Goal: Transaction & Acquisition: Purchase product/service

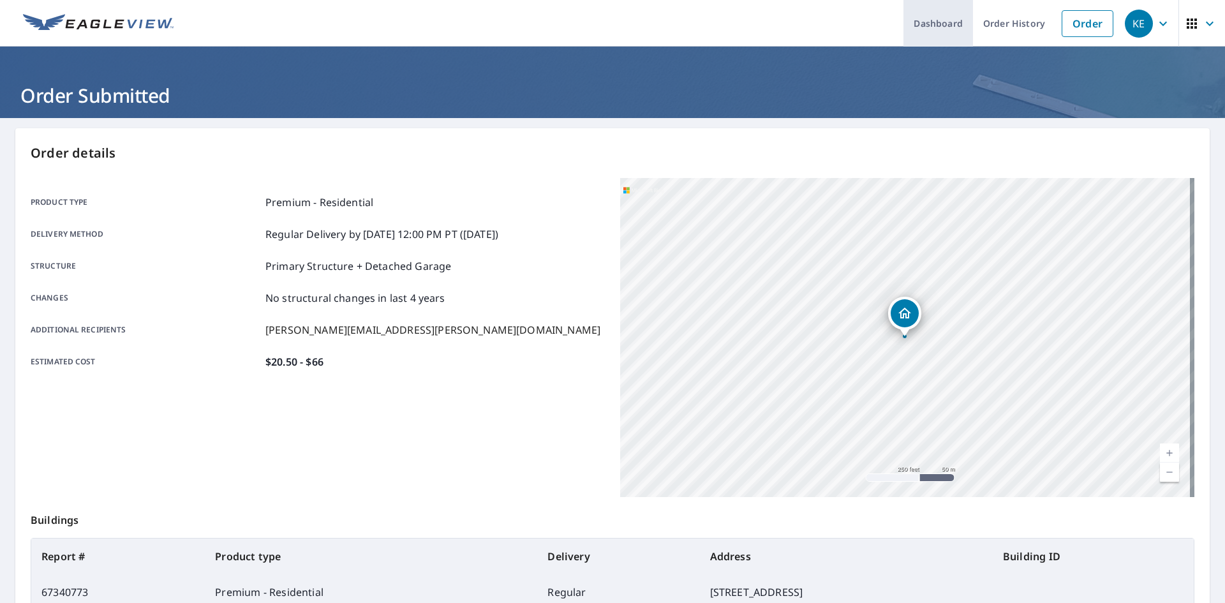
click at [933, 36] on link "Dashboard" at bounding box center [938, 23] width 70 height 47
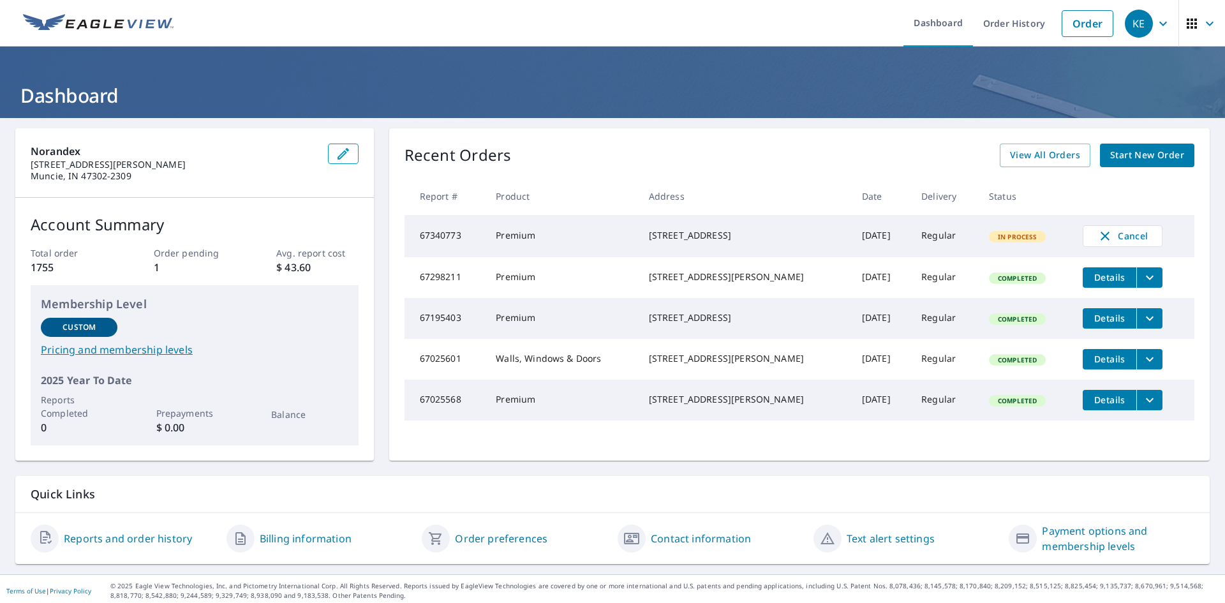
click at [1147, 154] on span "Start New Order" at bounding box center [1147, 155] width 74 height 16
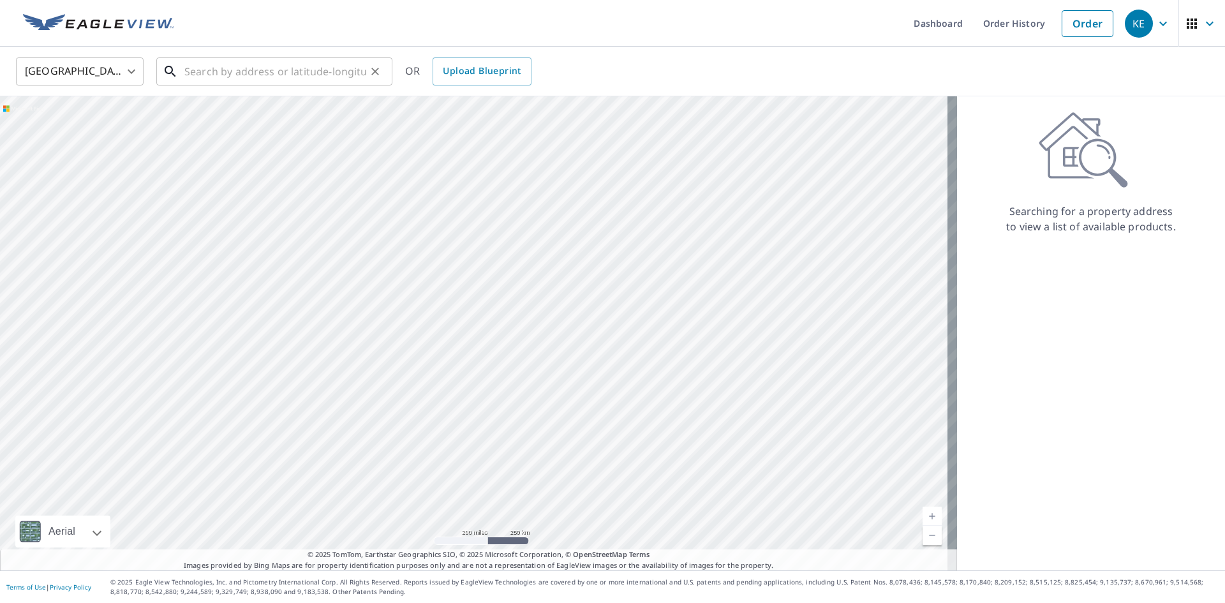
click at [254, 76] on input "text" at bounding box center [275, 72] width 182 height 36
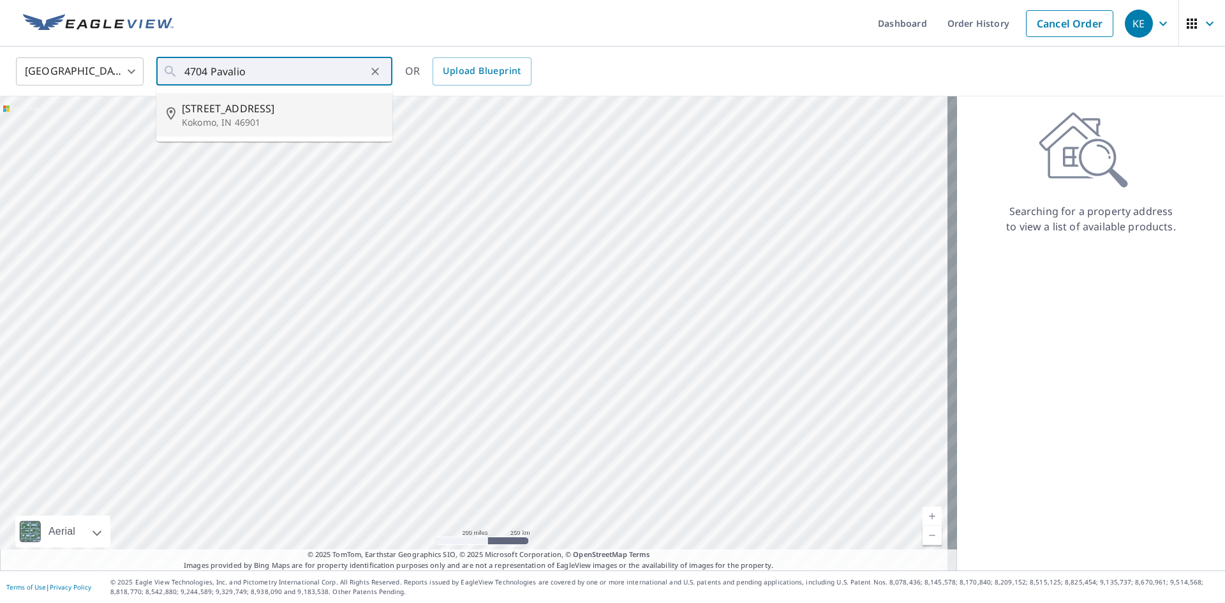
type input "[STREET_ADDRESS]"
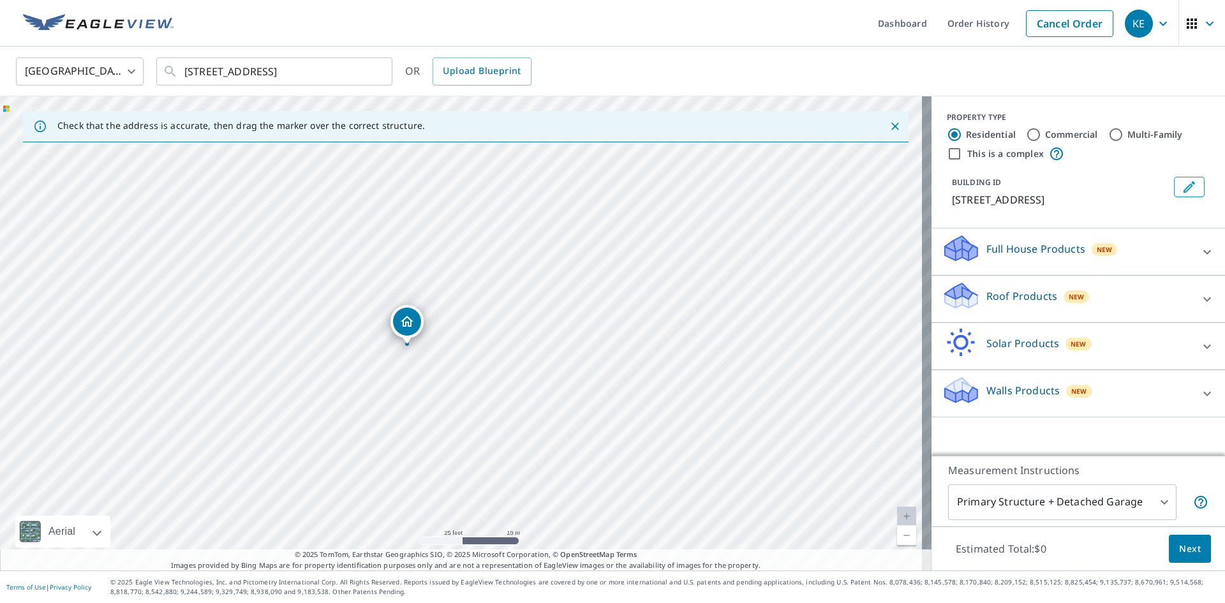
click at [1106, 302] on div "Roof Products New" at bounding box center [1067, 299] width 250 height 36
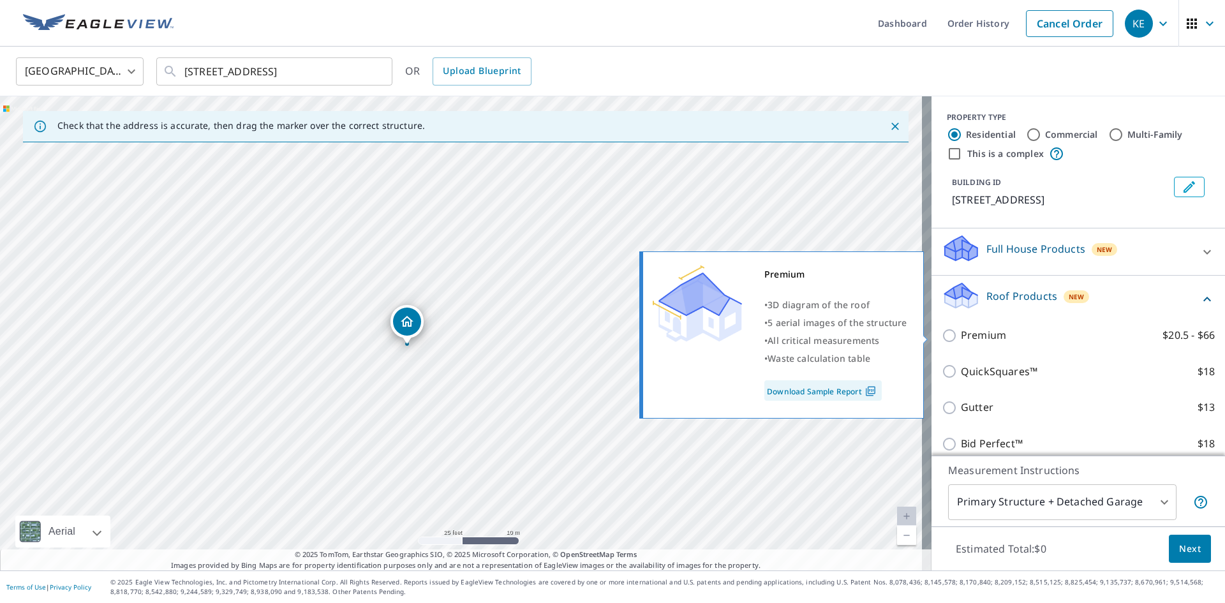
click at [975, 334] on p "Premium" at bounding box center [983, 335] width 45 height 16
click at [961, 334] on input "Premium $20.5 - $66" at bounding box center [951, 335] width 19 height 15
checkbox input "true"
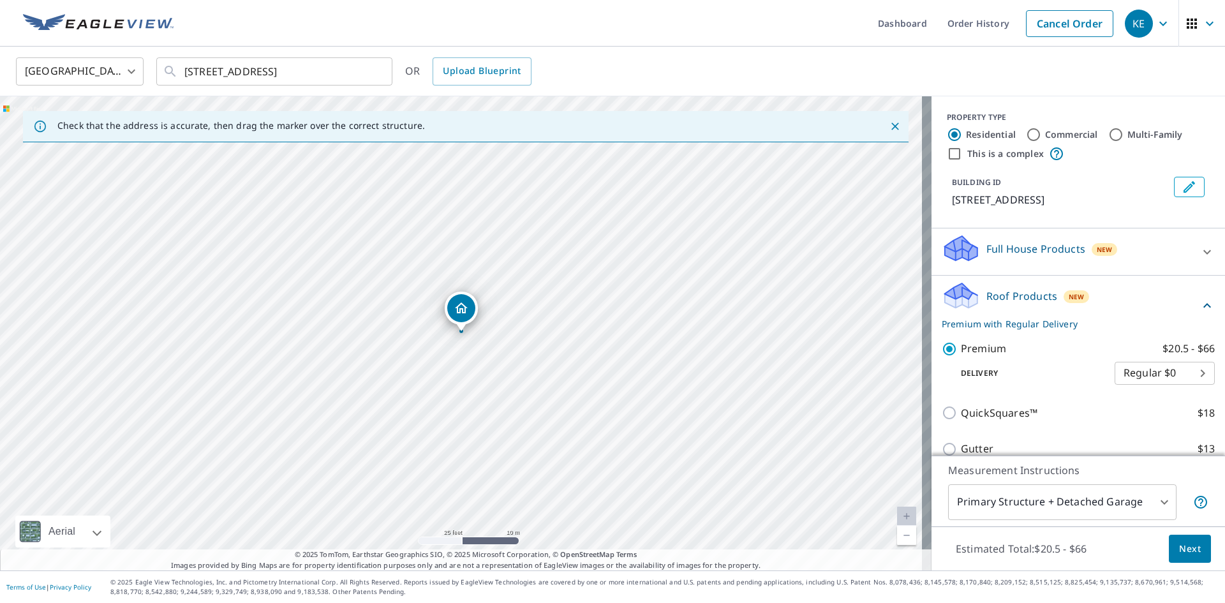
click at [1186, 551] on span "Next" at bounding box center [1190, 549] width 22 height 16
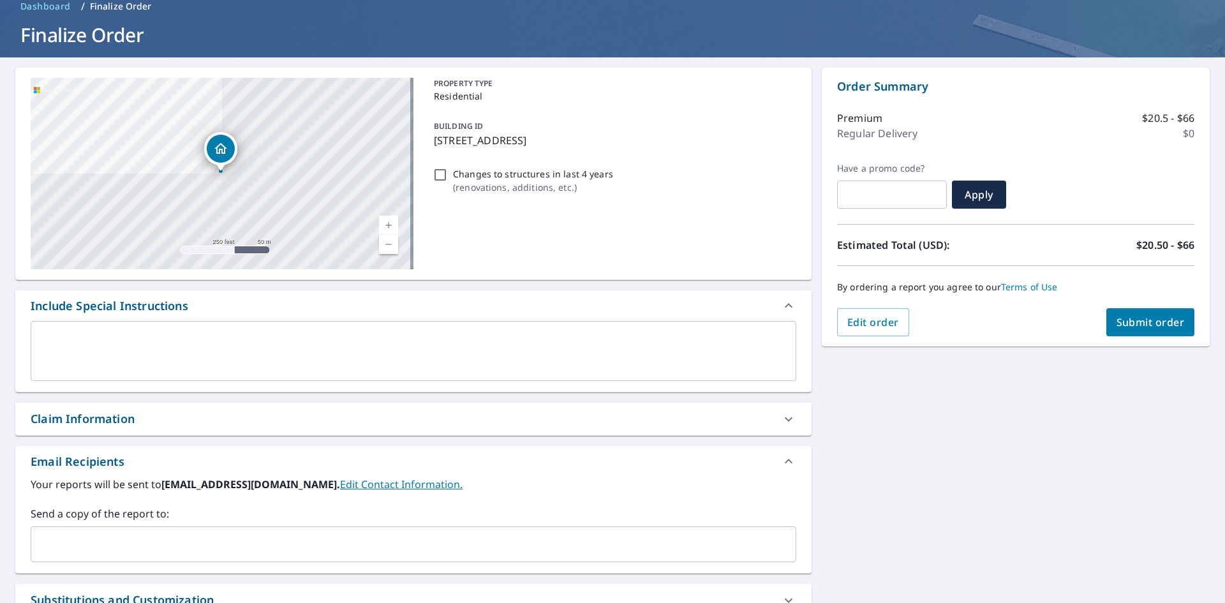
scroll to position [64, 0]
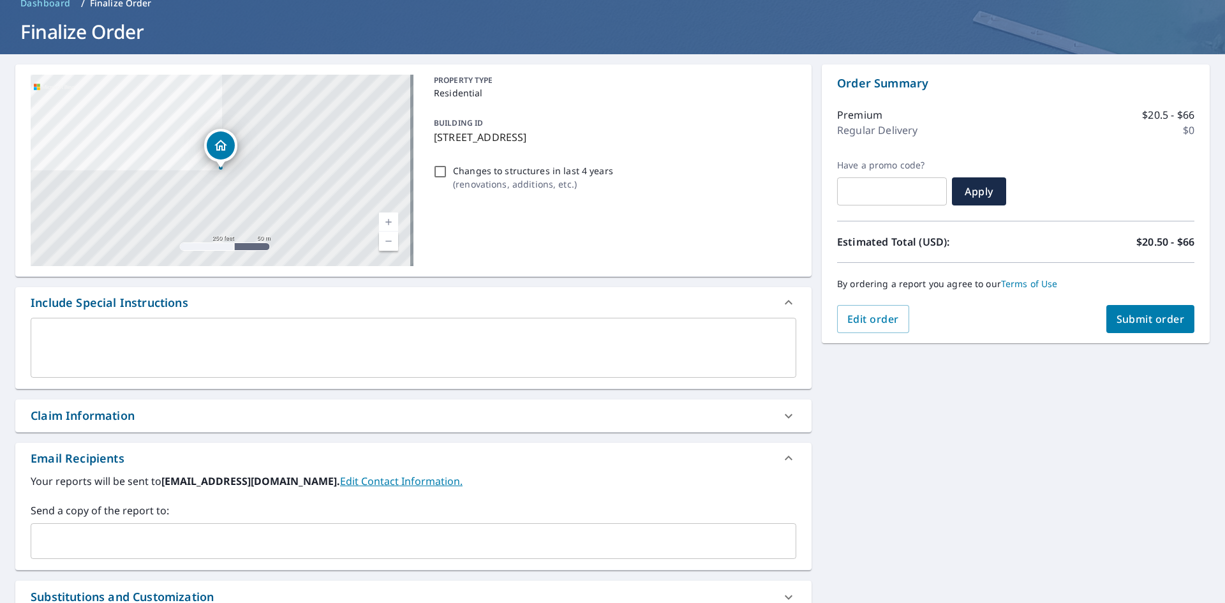
click at [241, 531] on input "text" at bounding box center [403, 541] width 735 height 24
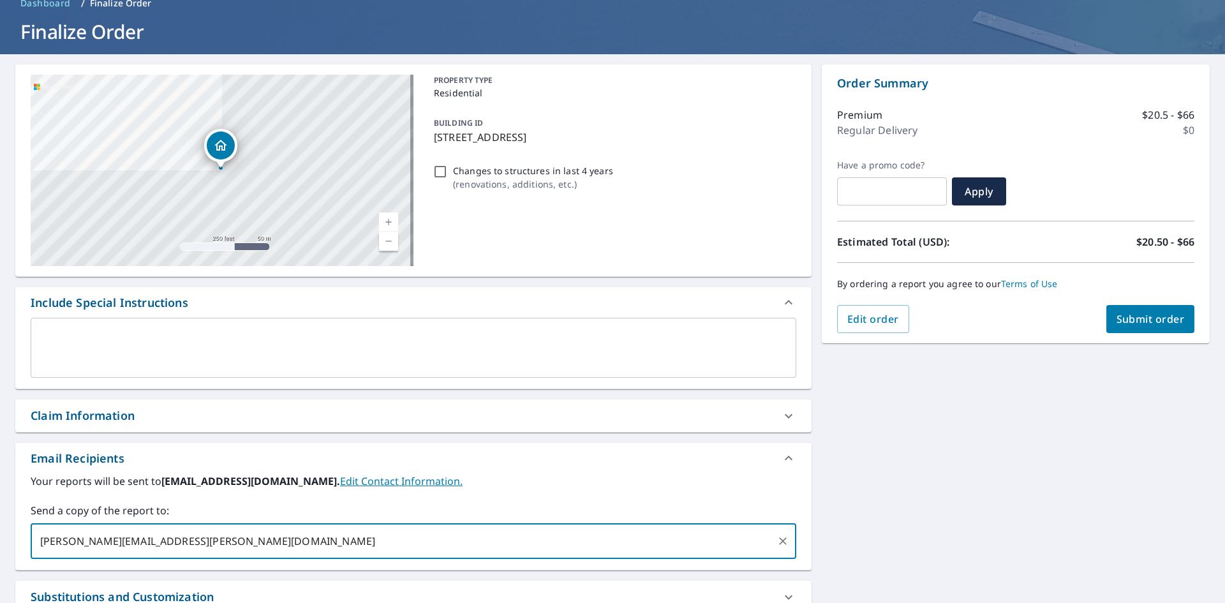
type input "[PERSON_NAME][EMAIL_ADDRESS][PERSON_NAME][DOMAIN_NAME]"
click at [1141, 330] on button "Submit order" at bounding box center [1150, 319] width 89 height 28
